Goal: Use online tool/utility: Utilize a website feature to perform a specific function

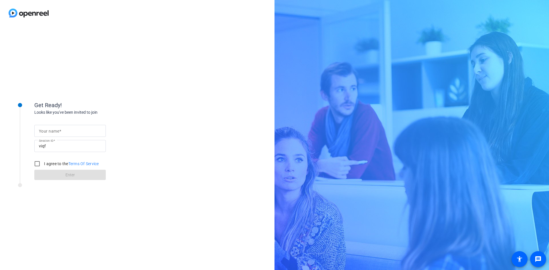
click at [53, 131] on mat-label "Your name" at bounding box center [49, 131] width 20 height 5
click at [53, 131] on input "Your name" at bounding box center [70, 131] width 62 height 7
type input "[PERSON_NAME]"
click at [38, 163] on input "I agree to the Terms Of Service" at bounding box center [36, 163] width 11 height 11
checkbox input "true"
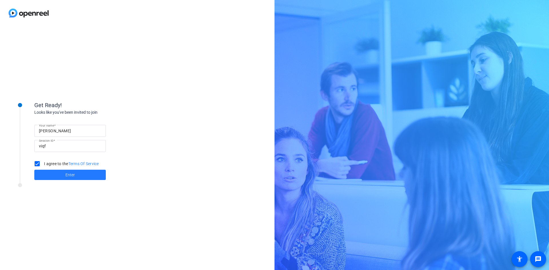
click at [70, 177] on span "Enter" at bounding box center [70, 175] width 9 height 6
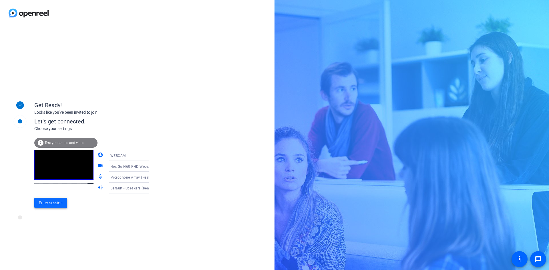
click at [48, 201] on span "Enter session" at bounding box center [51, 203] width 24 height 6
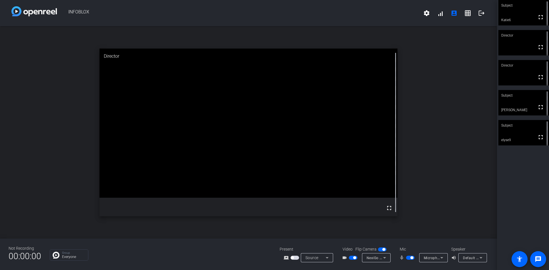
click at [408, 258] on span "button" at bounding box center [410, 258] width 9 height 4
click at [413, 258] on span "button" at bounding box center [410, 258] width 9 height 4
click at [406, 260] on mat-icon "mic_none" at bounding box center [402, 258] width 7 height 7
click at [408, 258] on span "button" at bounding box center [410, 258] width 9 height 4
click at [408, 258] on span "button" at bounding box center [408, 258] width 3 height 3
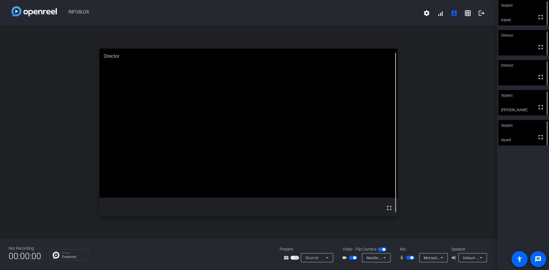
click at [408, 258] on span "button" at bounding box center [410, 258] width 9 height 4
click at [408, 258] on span "button" at bounding box center [408, 258] width 3 height 3
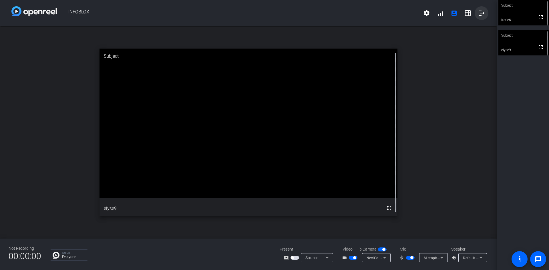
click at [482, 12] on mat-icon "logout" at bounding box center [481, 13] width 7 height 7
